Goal: Task Accomplishment & Management: Manage account settings

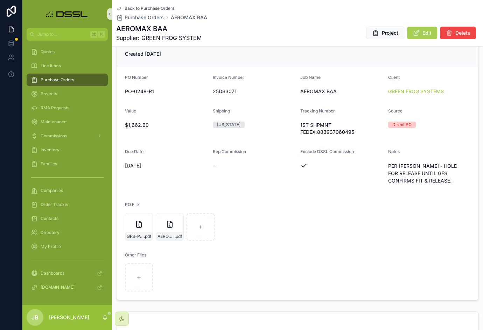
scroll to position [81, 0]
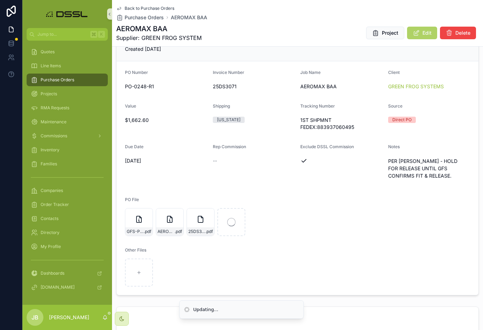
click at [425, 35] on span "Edit" at bounding box center [426, 32] width 9 height 7
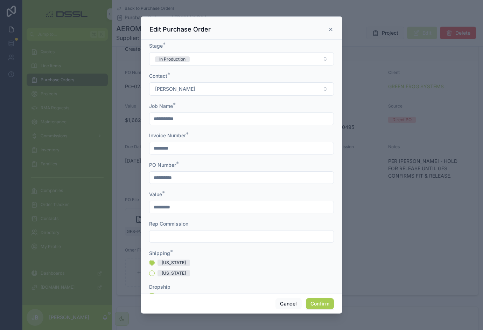
scroll to position [0, 0]
click at [224, 61] on button "In Production" at bounding box center [241, 58] width 185 height 13
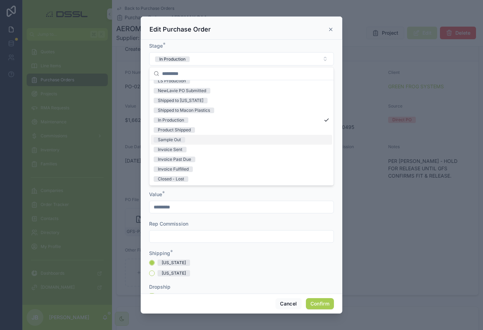
scroll to position [55, 0]
click at [176, 149] on div "Invoice Sent" at bounding box center [170, 150] width 24 height 6
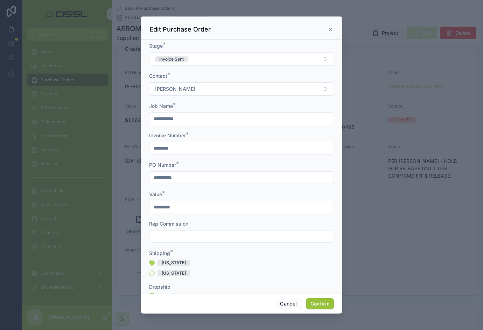
click at [323, 302] on button "Confirm" at bounding box center [320, 303] width 28 height 11
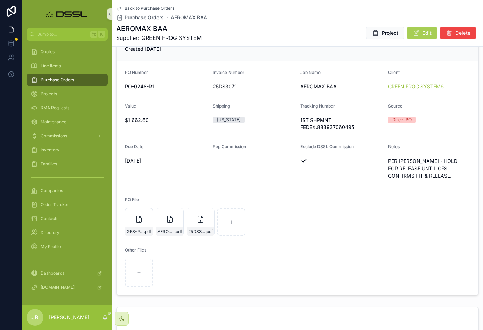
click at [58, 81] on span "Purchase Orders" at bounding box center [58, 80] width 34 height 6
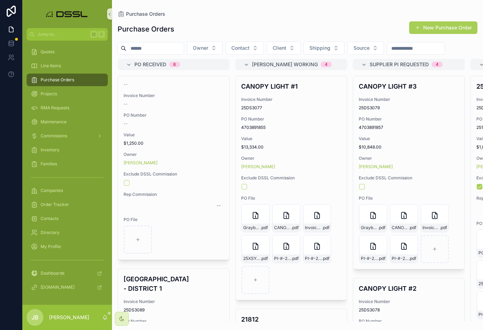
scroll to position [0, 2]
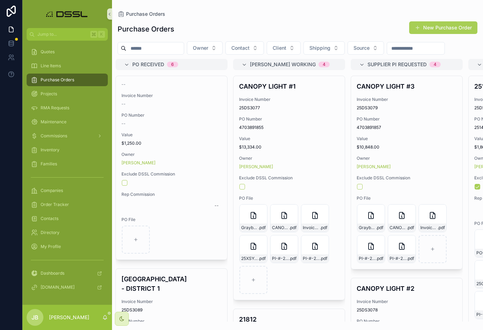
click at [155, 49] on input "scrollable content" at bounding box center [154, 48] width 57 height 10
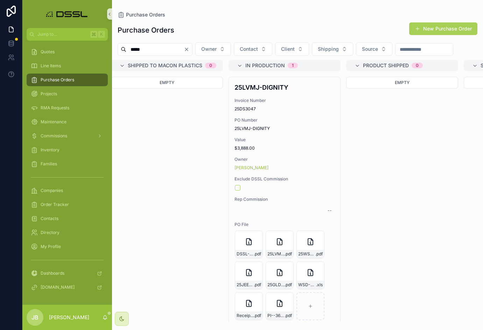
scroll to position [0, 949]
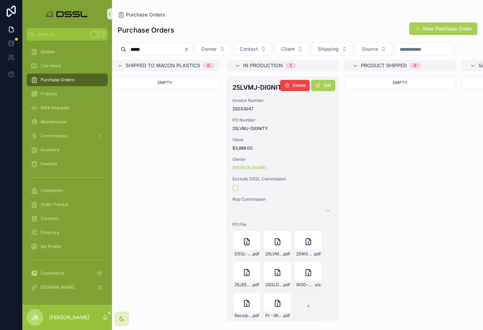
type input "*****"
click at [252, 92] on h4 "25LVMJ-DIGNITY" at bounding box center [282, 87] width 100 height 9
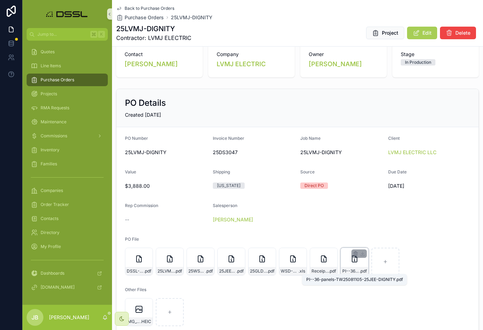
click at [350, 268] on div "PI--36-panels-TW25081105-25JEE-DIGNITY .pdf" at bounding box center [354, 271] width 27 height 8
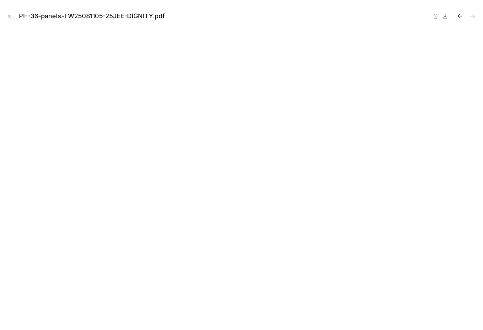
click at [457, 16] on icon "Previous file" at bounding box center [459, 16] width 7 height 7
click at [458, 16] on icon "Previous file" at bounding box center [459, 15] width 2 height 2
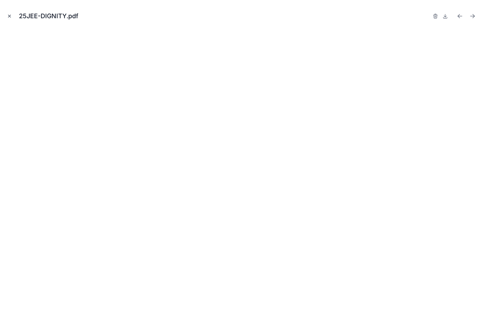
click at [10, 16] on icon "Close modal" at bounding box center [9, 16] width 5 height 5
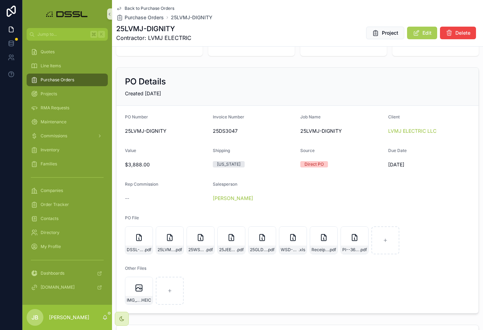
scroll to position [37, 0]
